Goal: Information Seeking & Learning: Learn about a topic

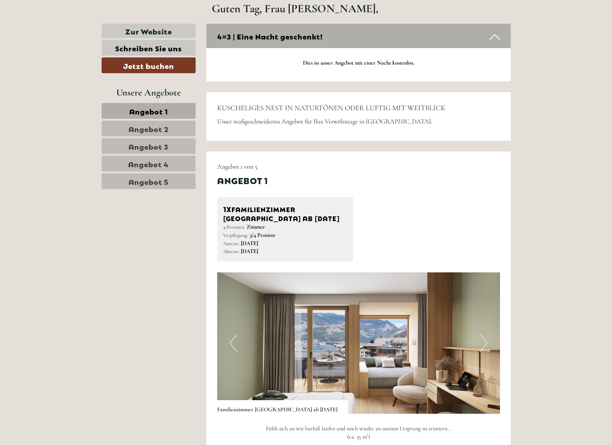
scroll to position [314, 0]
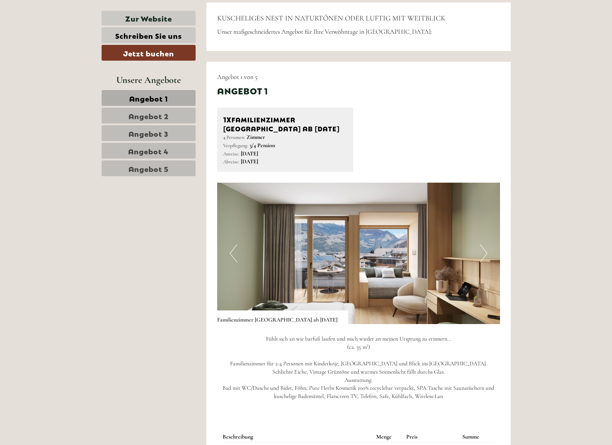
click at [164, 154] on span "Angebot 4" at bounding box center [148, 151] width 41 height 10
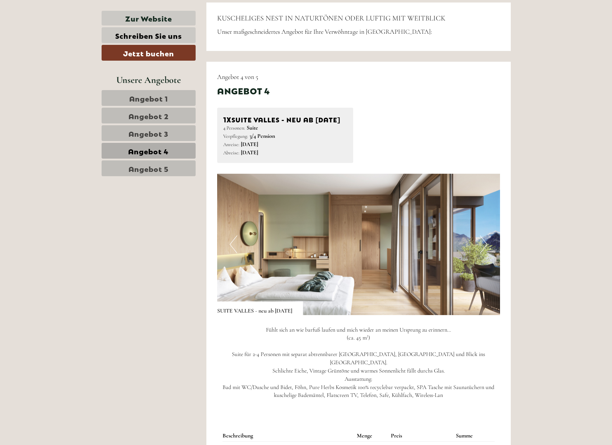
scroll to position [466, 0]
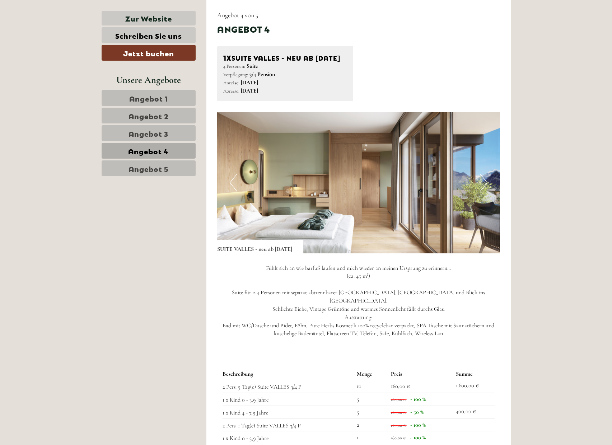
click at [168, 131] on span "Angebot 3" at bounding box center [149, 133] width 40 height 10
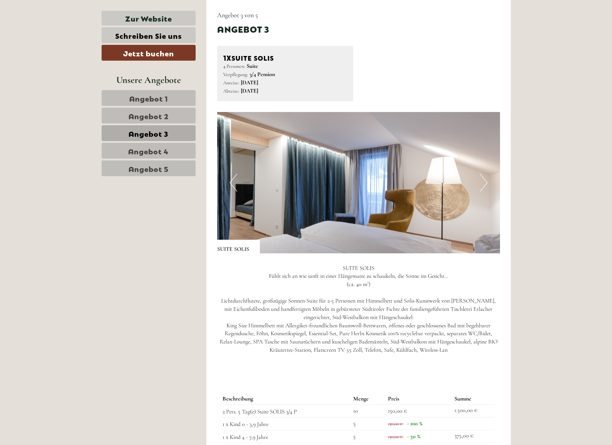
click at [485, 181] on button "Next" at bounding box center [484, 183] width 8 height 18
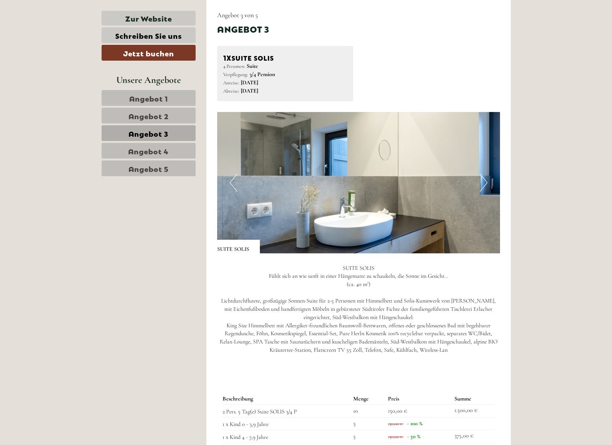
click at [485, 181] on button "Next" at bounding box center [484, 183] width 8 height 18
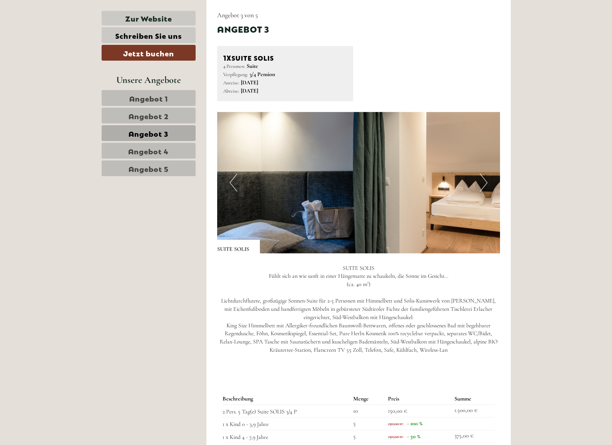
click at [485, 181] on button "Next" at bounding box center [484, 183] width 8 height 18
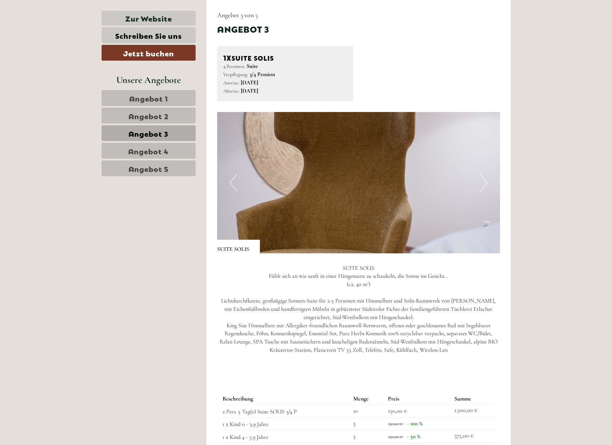
click at [485, 181] on button "Next" at bounding box center [484, 183] width 8 height 18
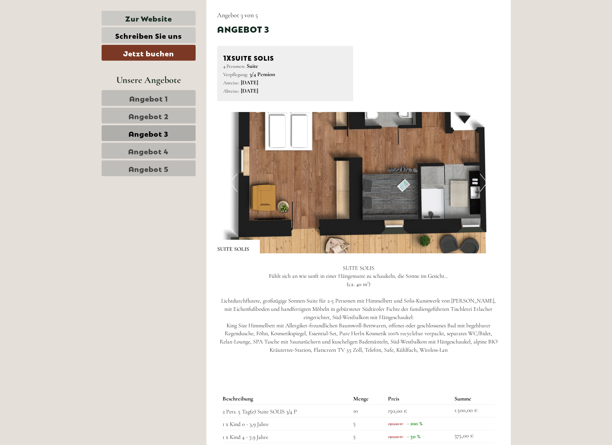
click at [485, 181] on button "Next" at bounding box center [484, 183] width 8 height 18
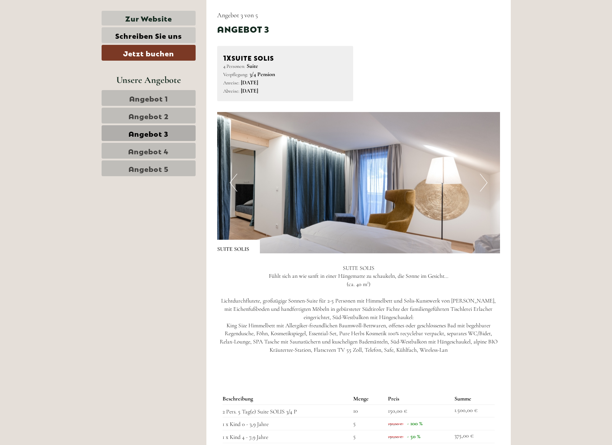
click at [485, 181] on button "Next" at bounding box center [484, 183] width 8 height 18
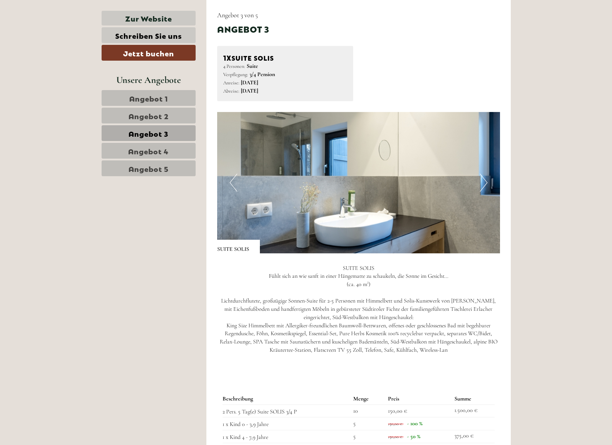
click at [485, 181] on button "Next" at bounding box center [484, 183] width 8 height 18
